Goal: Task Accomplishment & Management: Use online tool/utility

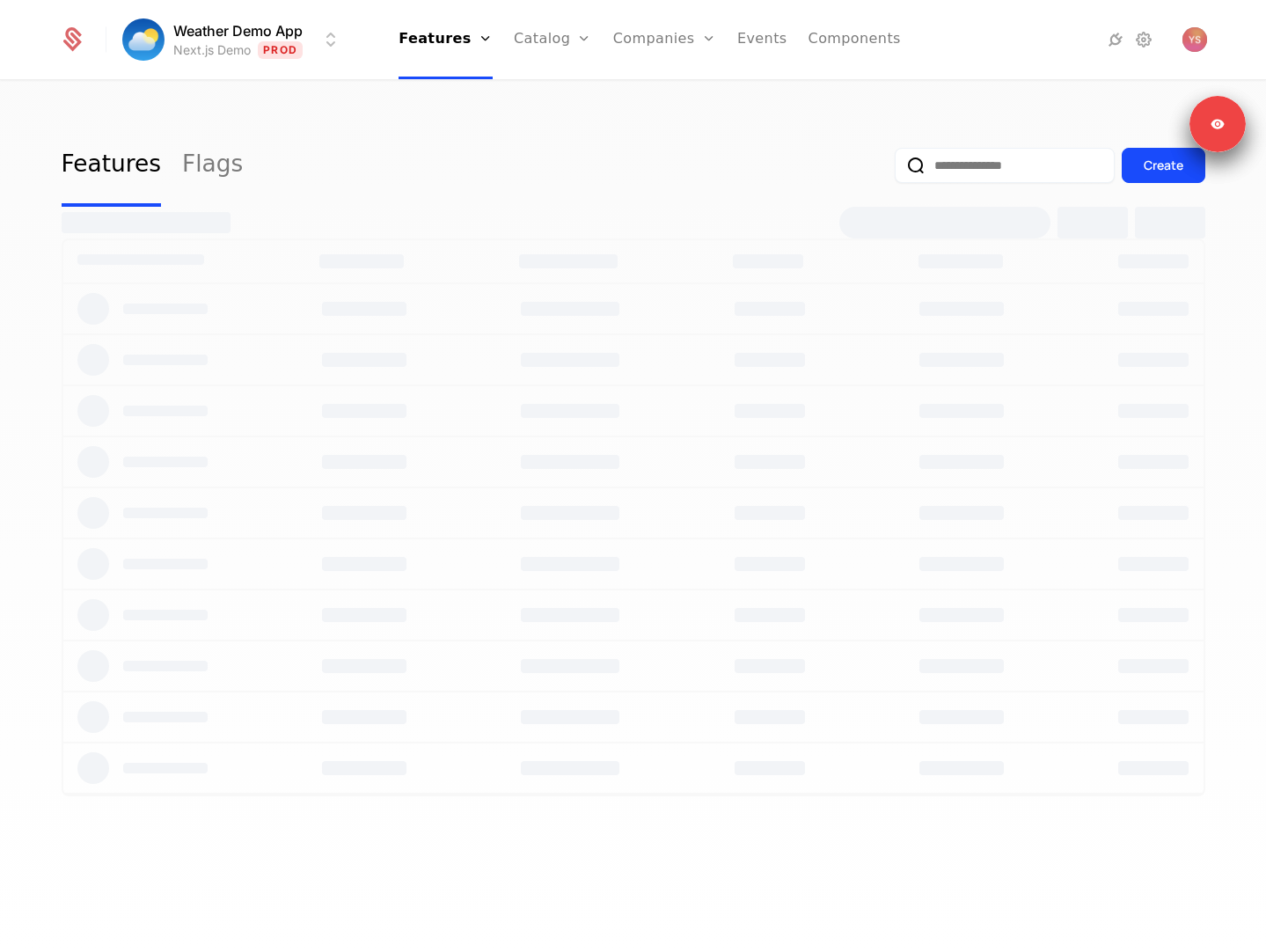
select select "**"
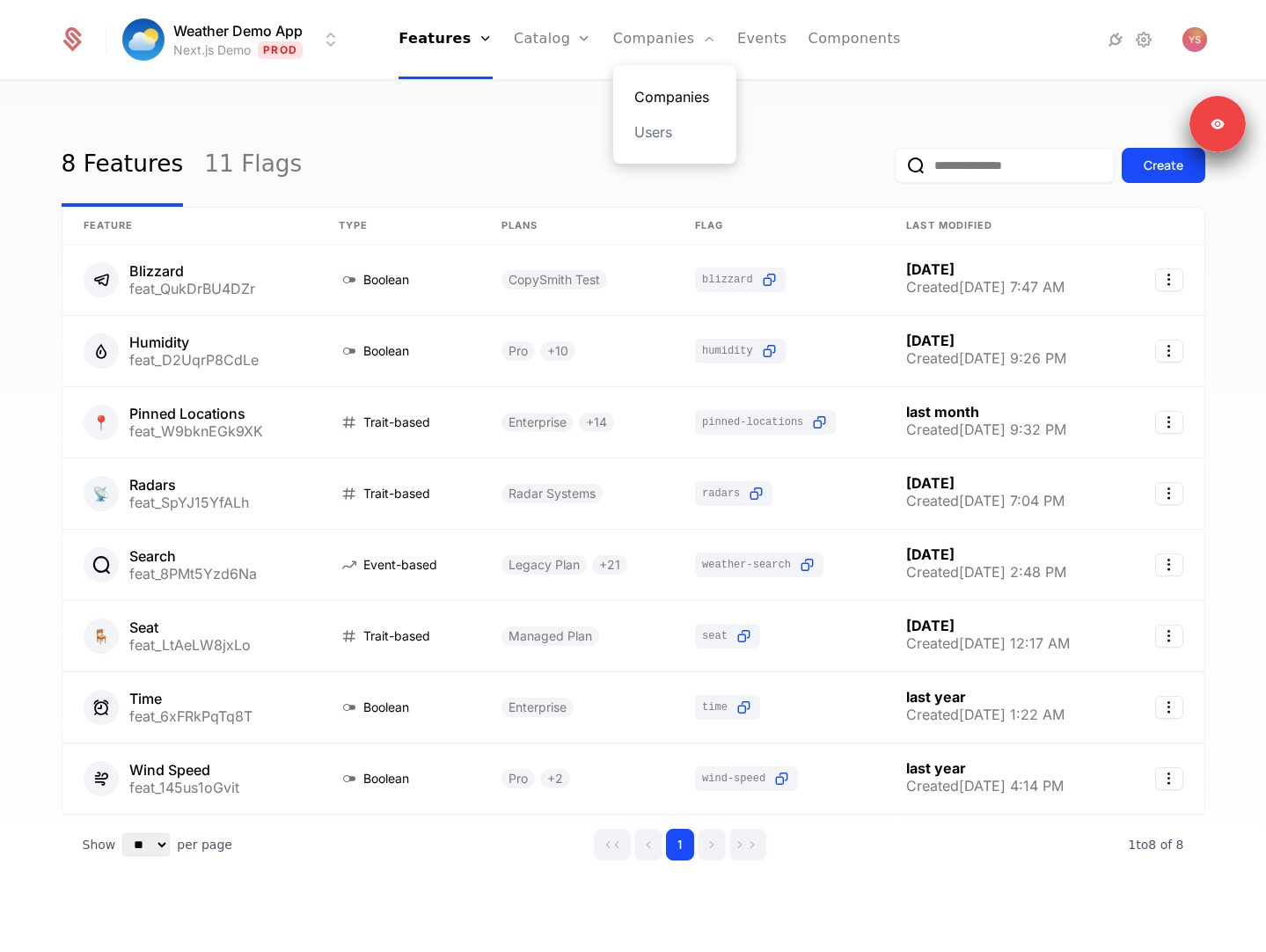
click at [661, 89] on link "Companies" at bounding box center [674, 96] width 81 height 21
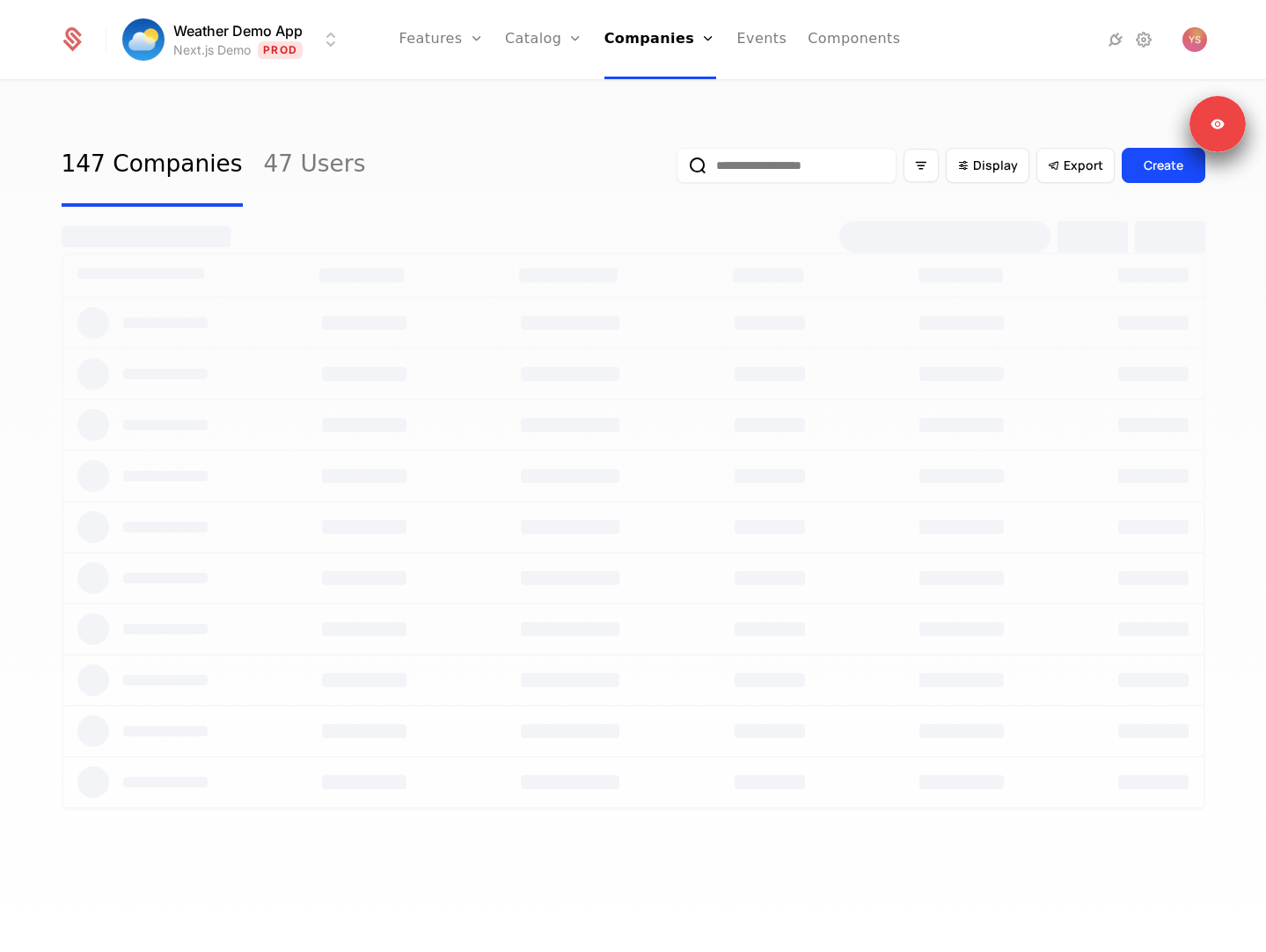
select select "**"
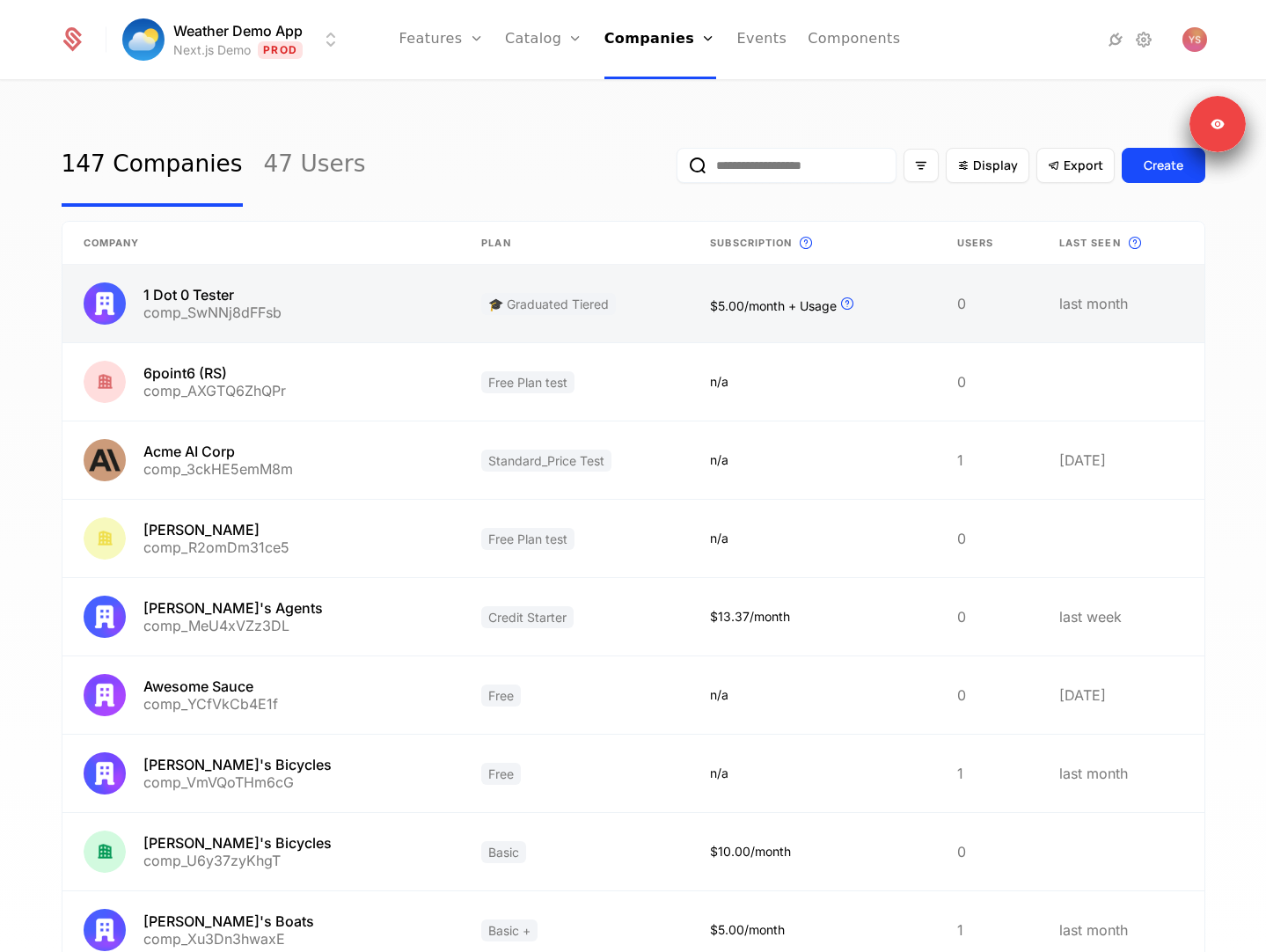
click at [413, 313] on link at bounding box center [262, 303] width 399 height 77
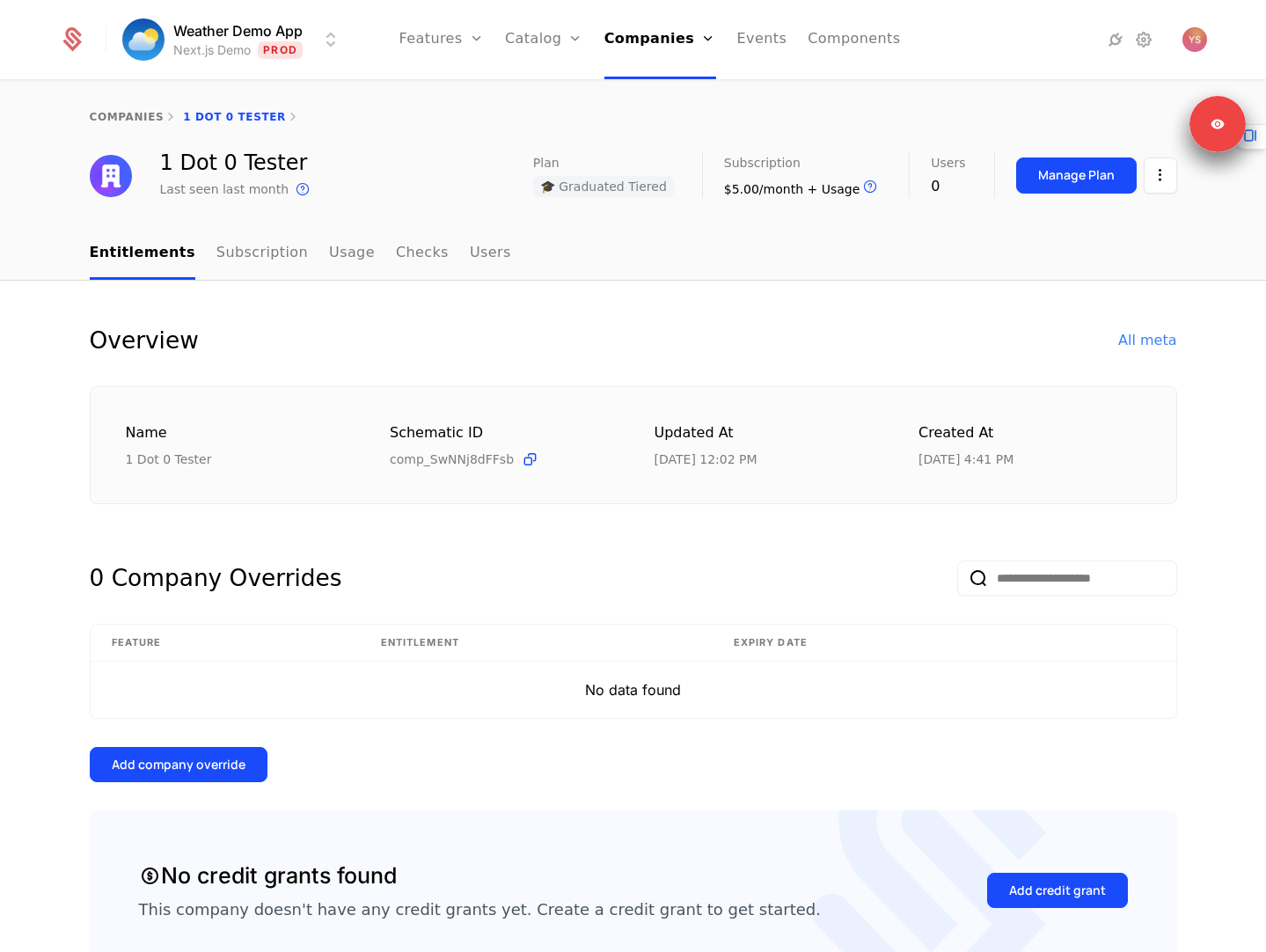
select select "**"
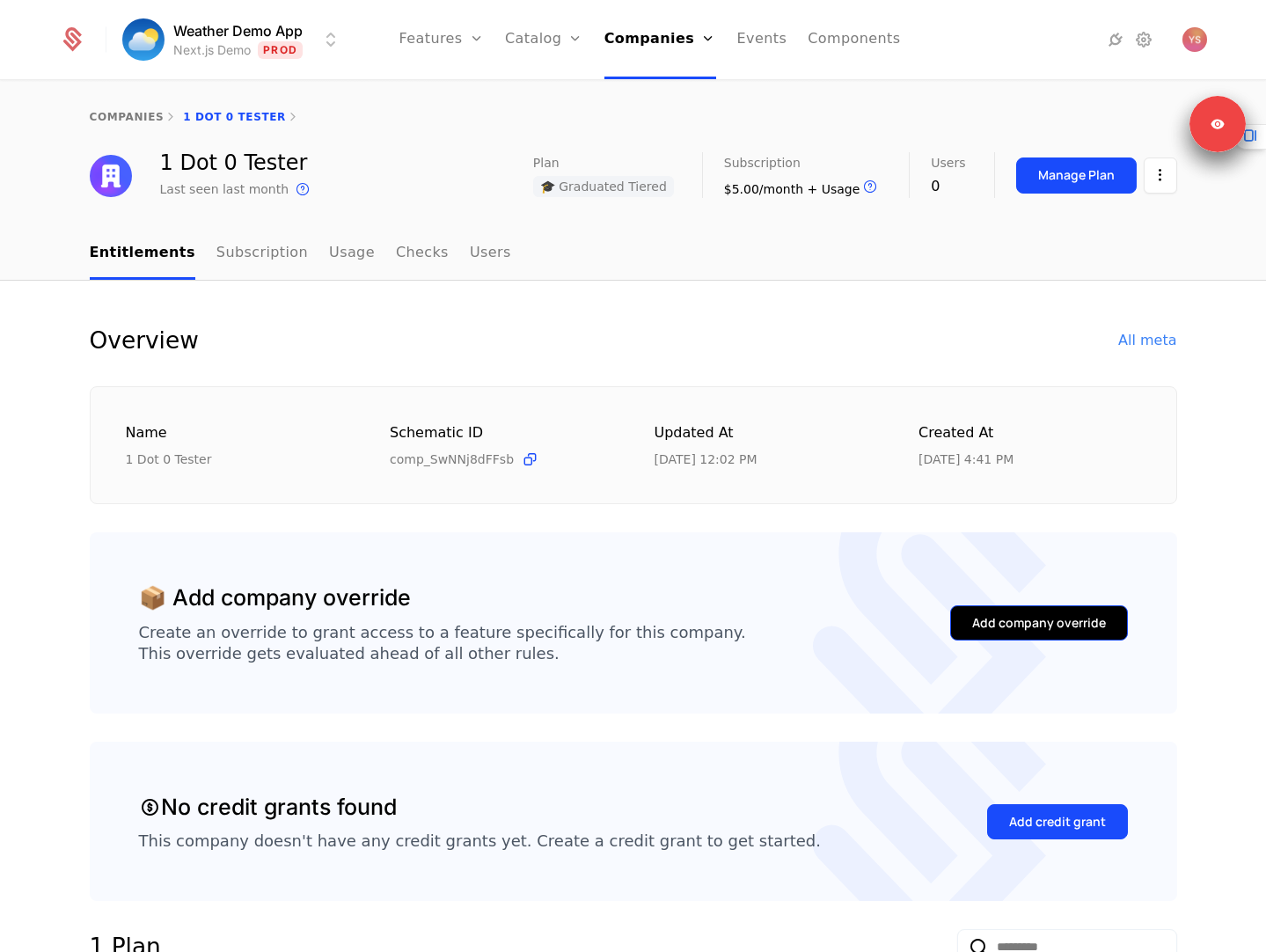
click at [1041, 627] on div "Add company override" at bounding box center [1039, 622] width 134 height 17
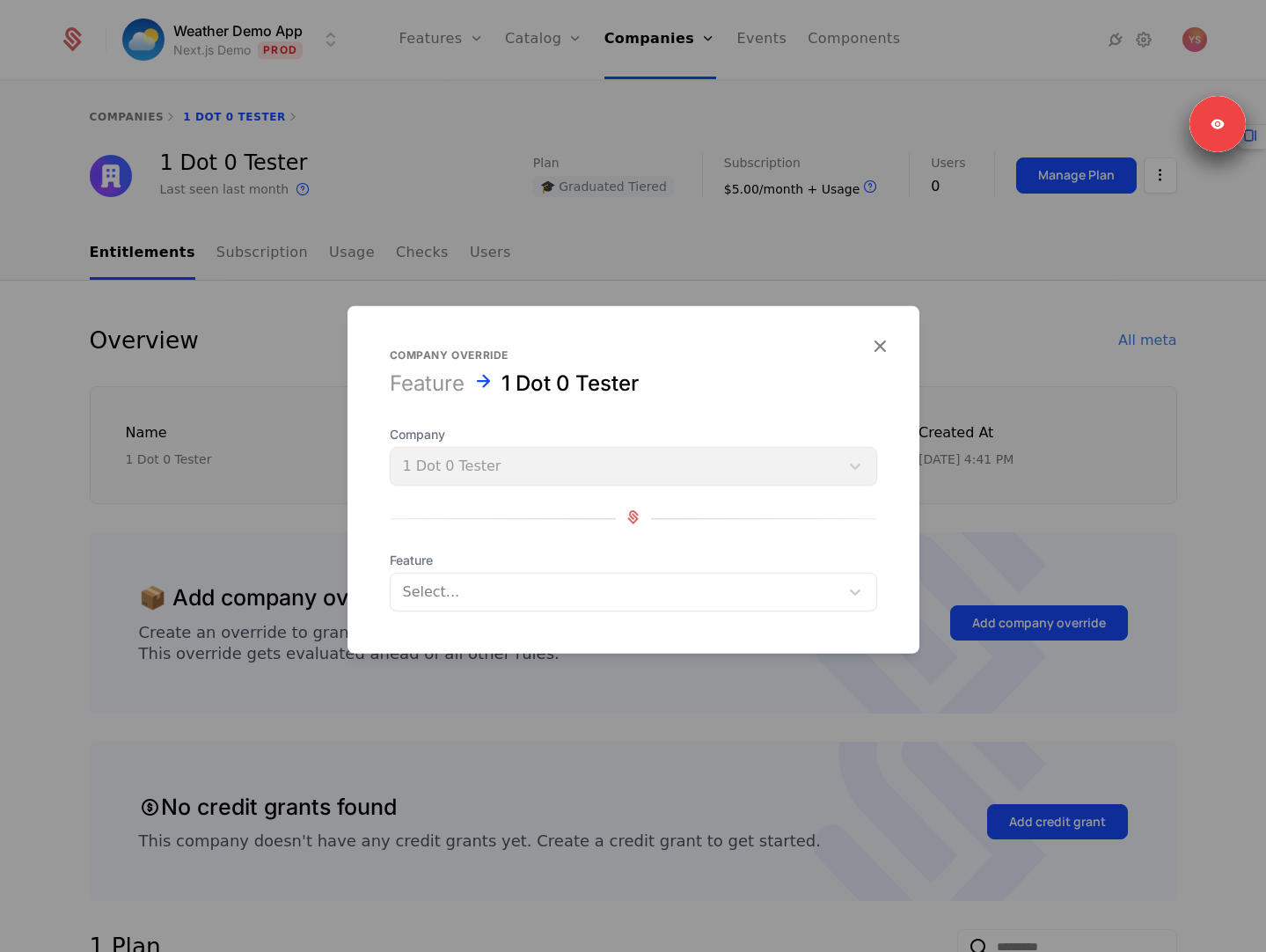
click at [629, 587] on div at bounding box center [616, 592] width 424 height 25
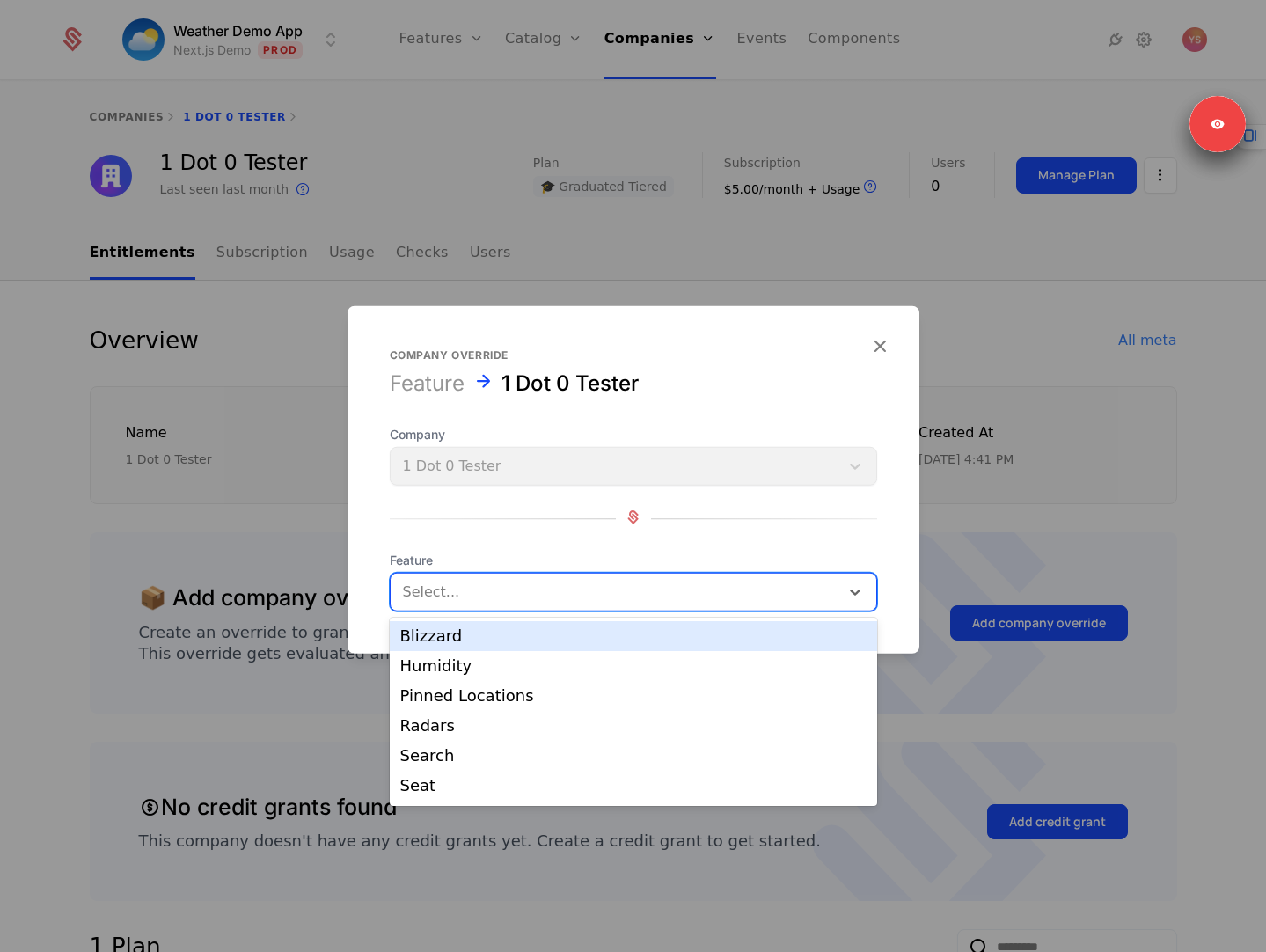
click at [611, 655] on div "Humidity" at bounding box center [633, 666] width 487 height 30
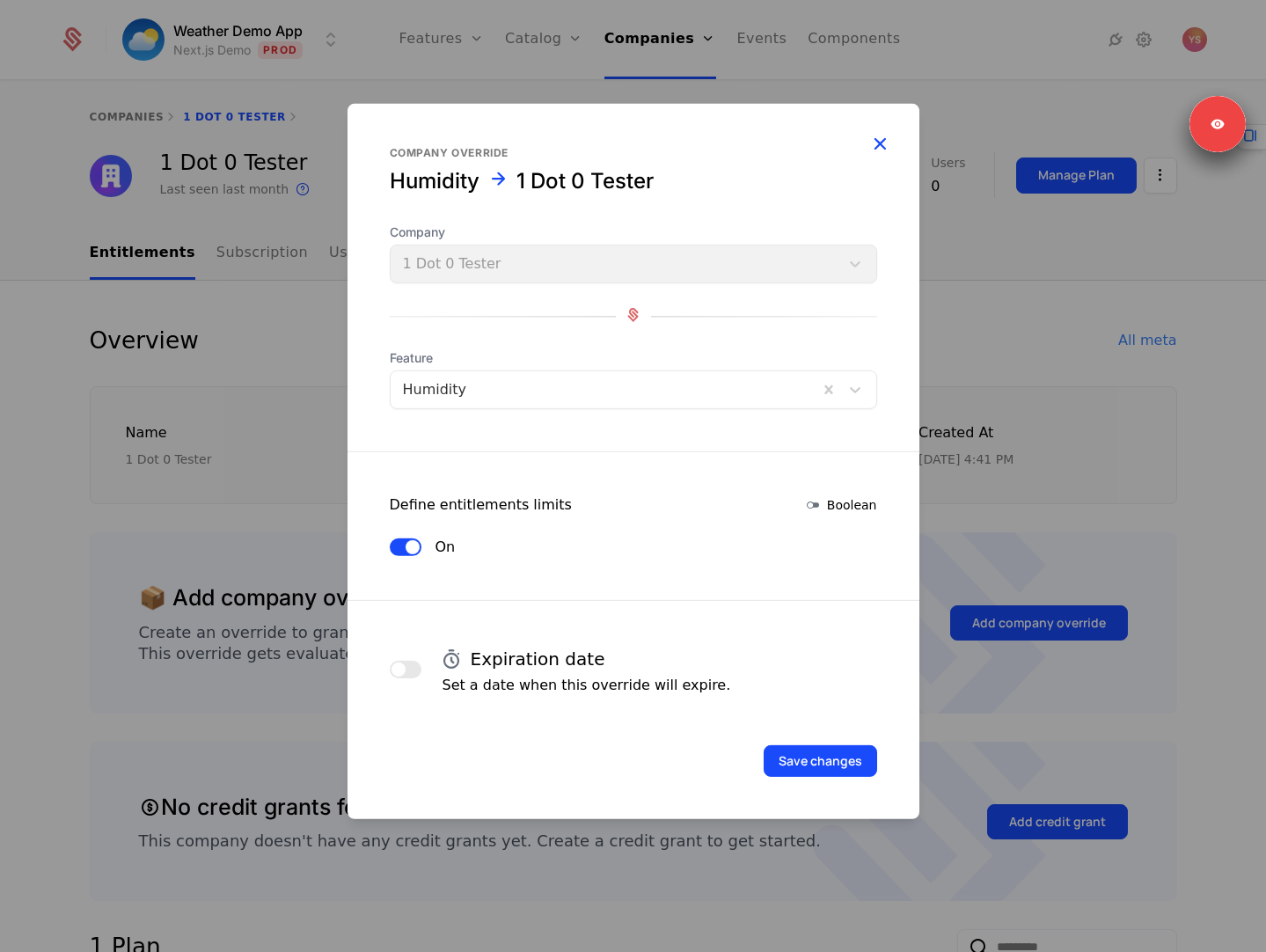
click at [881, 149] on icon "button" at bounding box center [879, 143] width 23 height 23
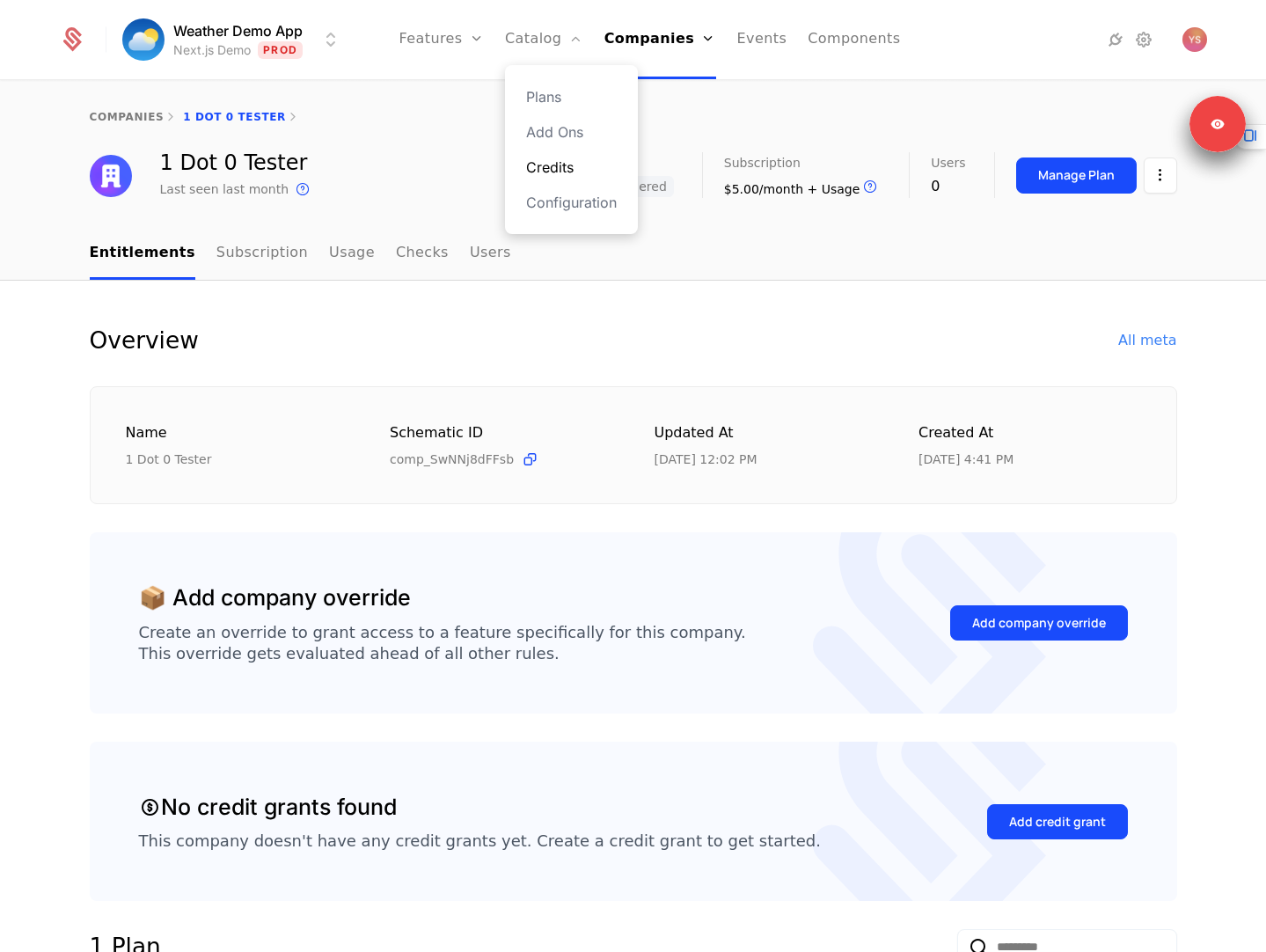
click at [557, 168] on link "Credits" at bounding box center [571, 166] width 91 height 21
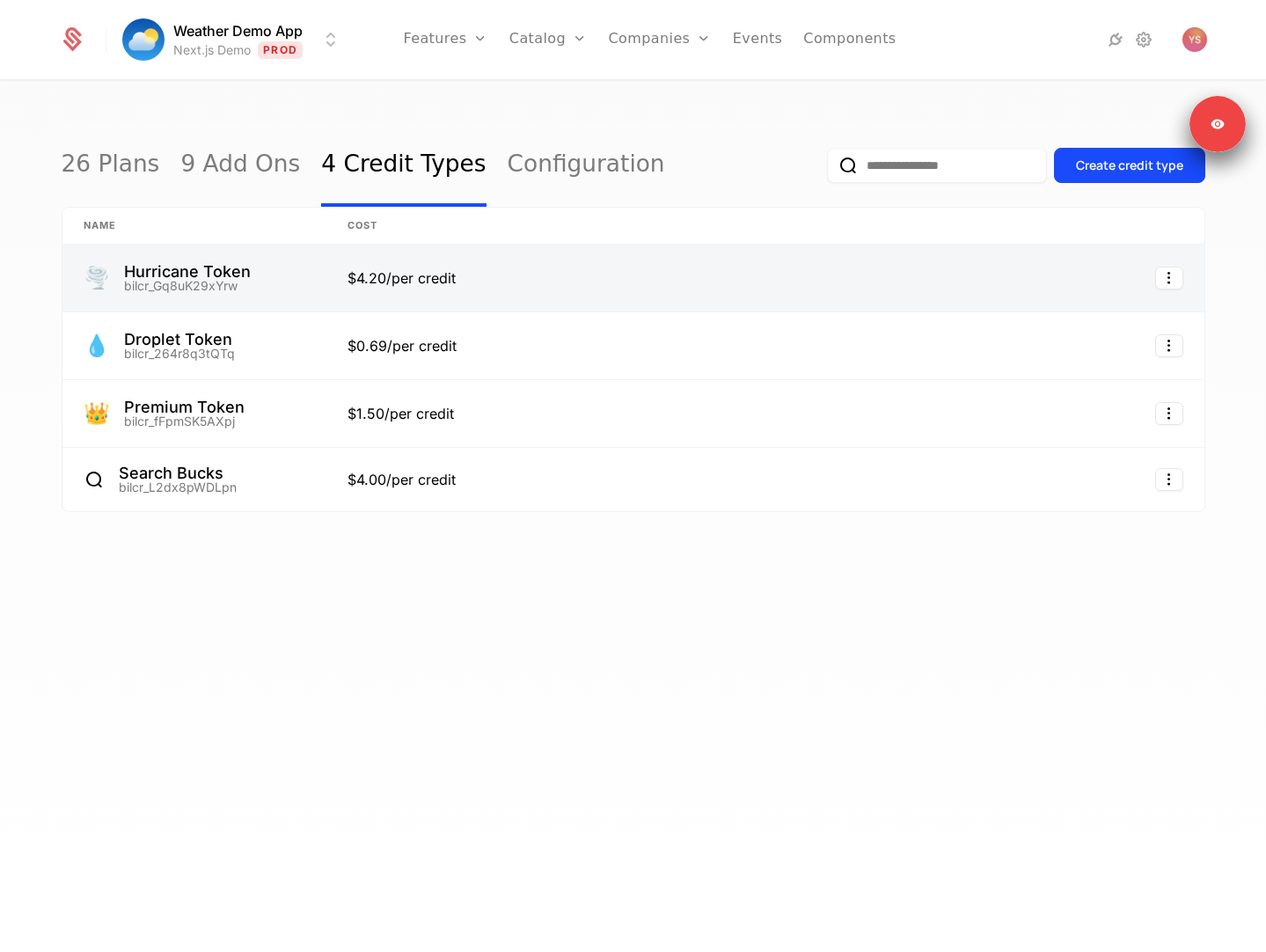
click at [300, 282] on link at bounding box center [194, 278] width 264 height 67
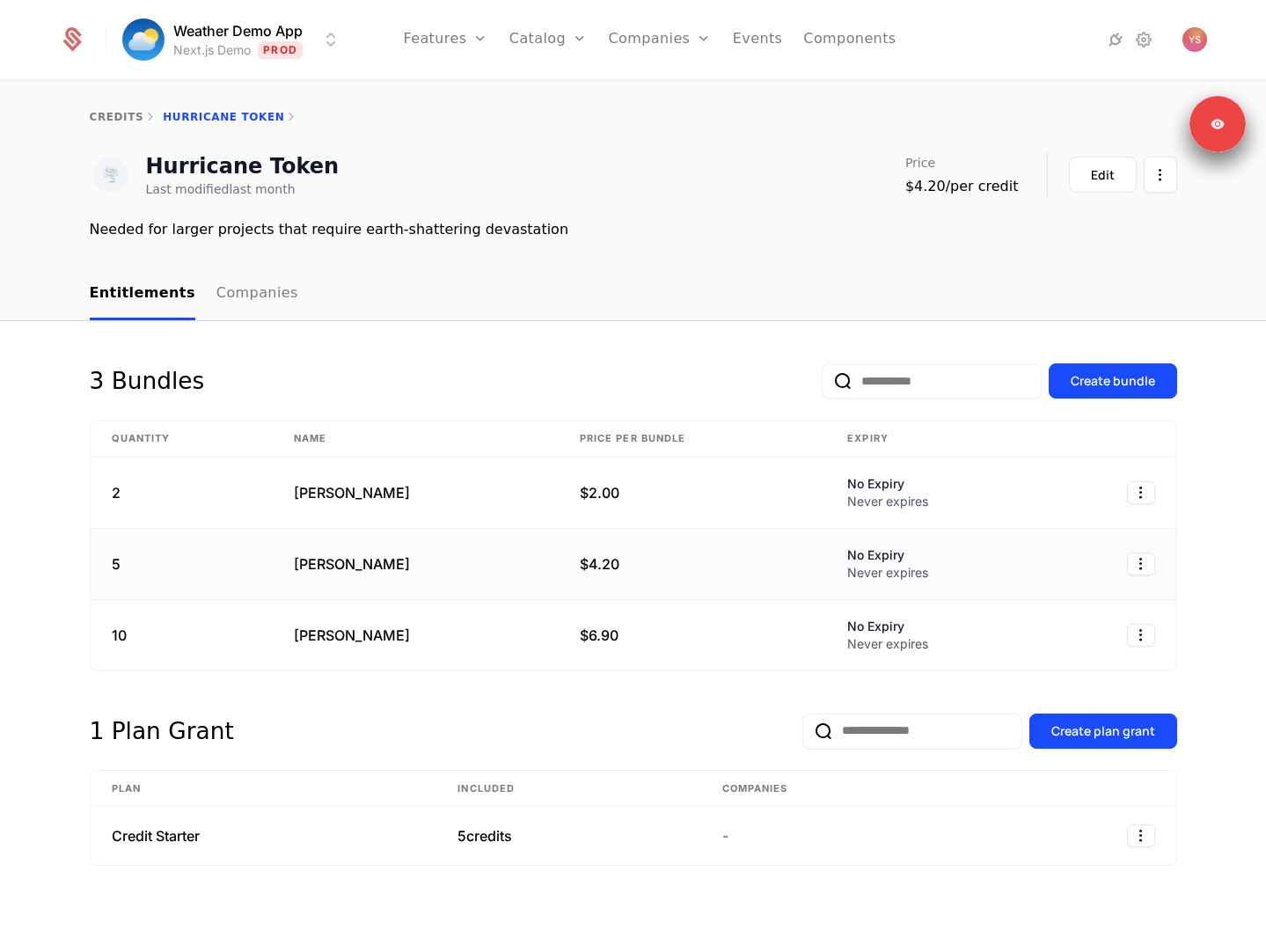
scroll to position [11, 0]
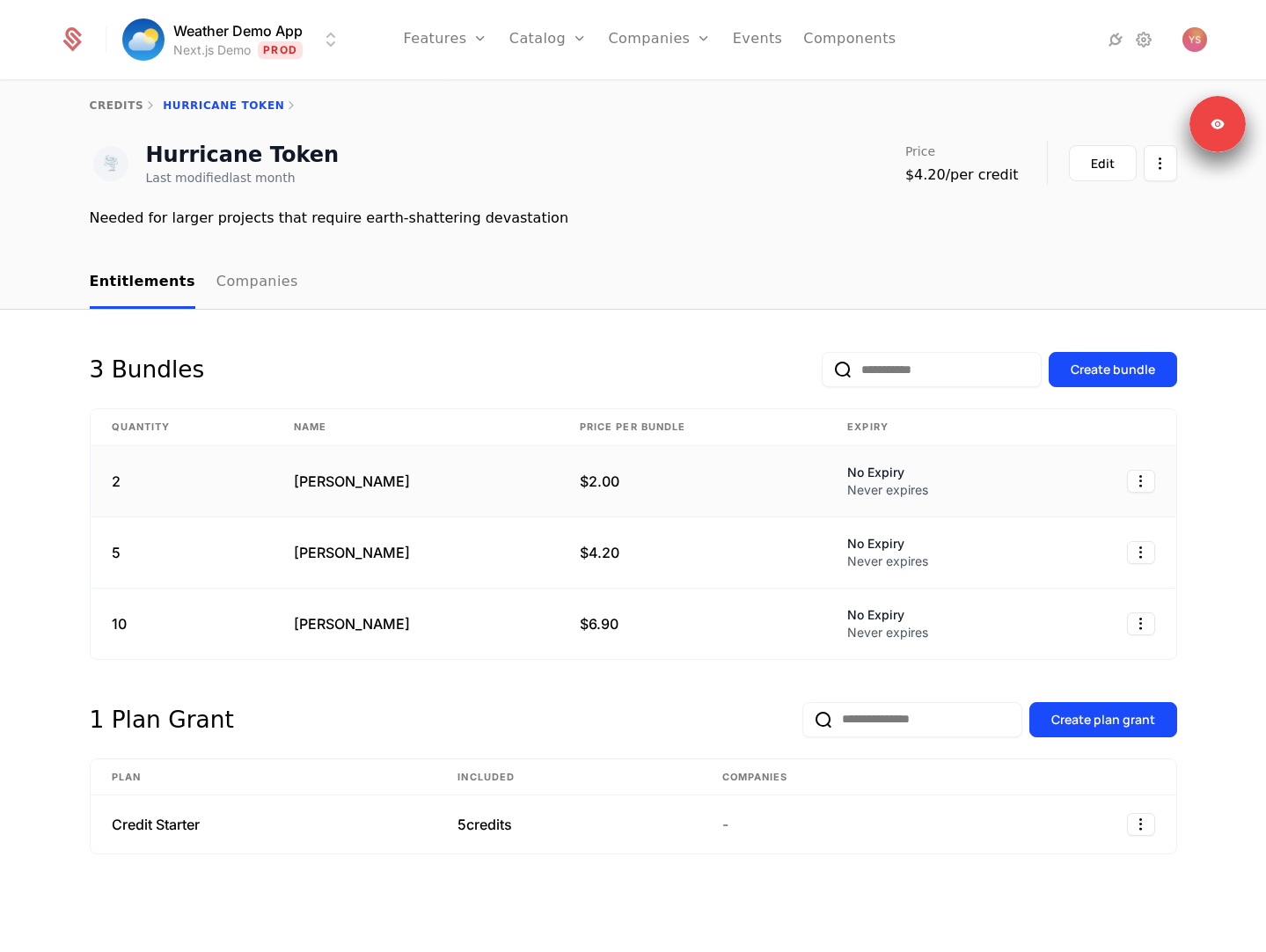
click at [674, 486] on td "$2.00" at bounding box center [692, 482] width 267 height 72
click at [1146, 474] on html "Weather Demo App Next.js Demo Prod Features Features Flags Catalog Plans Add On…" at bounding box center [633, 476] width 1266 height 952
click at [1087, 519] on div "Edit" at bounding box center [1068, 526] width 134 height 25
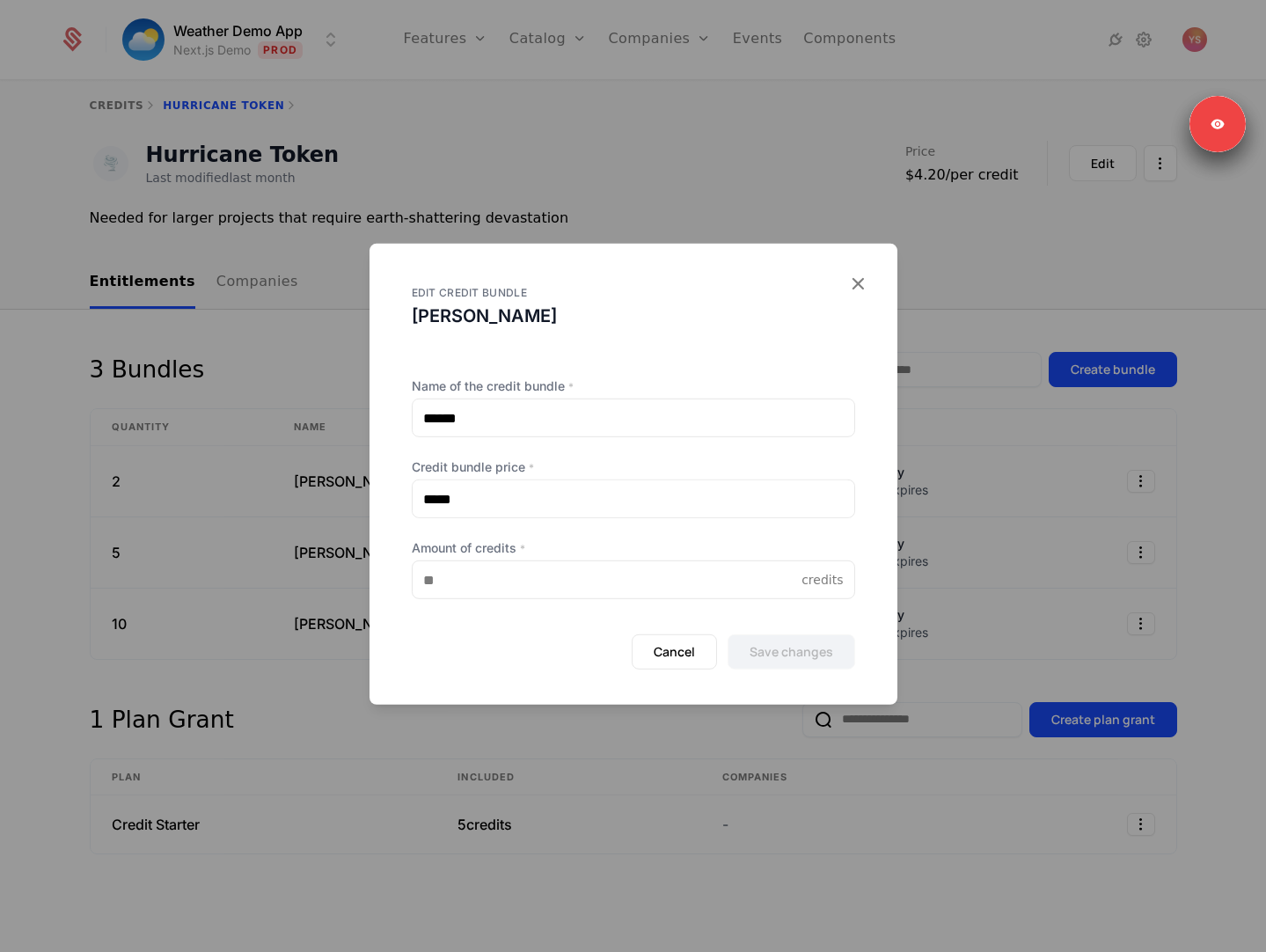
click at [594, 739] on div at bounding box center [633, 476] width 1266 height 952
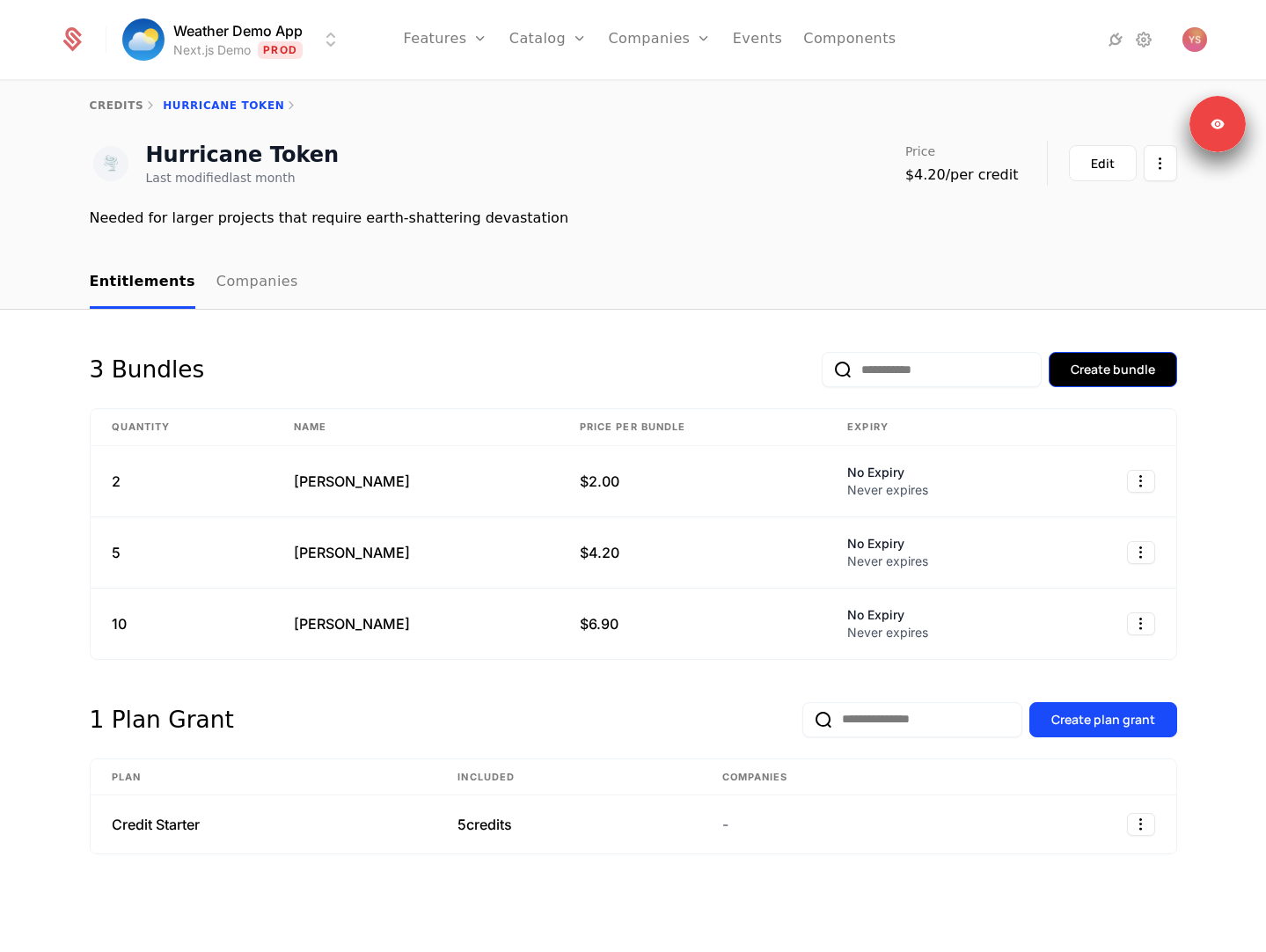
click at [1144, 368] on div "Create bundle" at bounding box center [1113, 369] width 85 height 17
